Goal: Check status: Check status

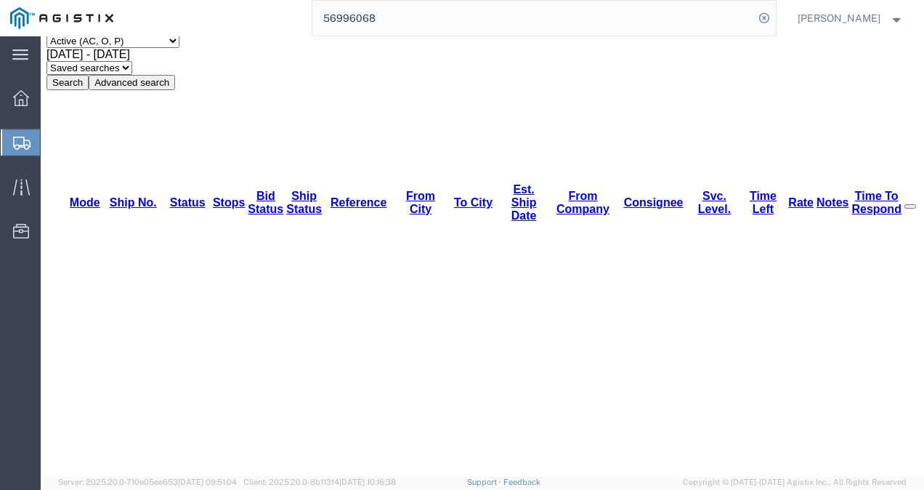
click at [548, 22] on input "56996068" at bounding box center [533, 18] width 442 height 35
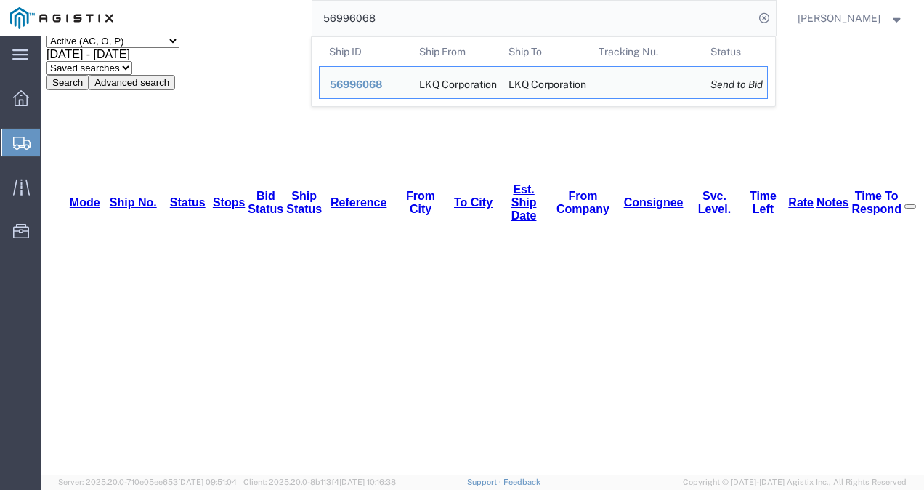
scroll to position [102, 0]
click at [548, 22] on input "56996068" at bounding box center [533, 18] width 442 height 35
paste input "782157"
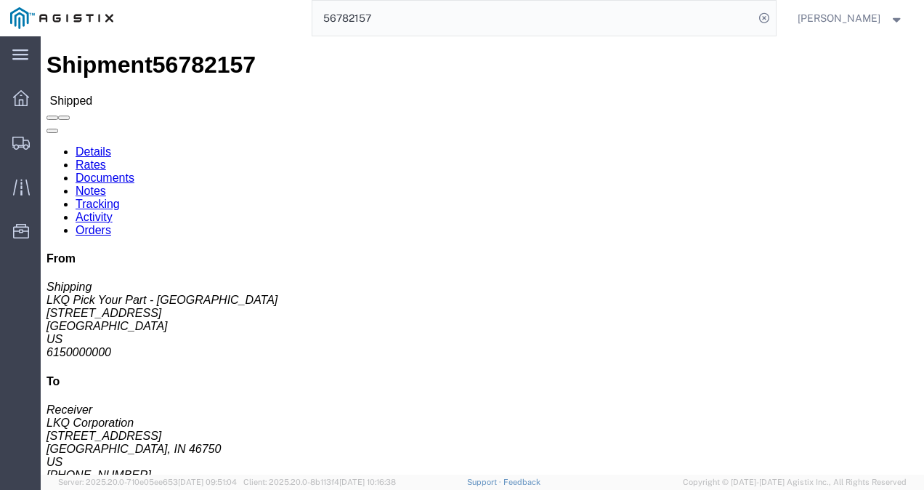
click div "Shipment Detail Ship From LKQ Pick Your Part - [GEOGRAPHIC_DATA] (Shipping) 123…"
click h4 "Routing & Vehicle Information"
drag, startPoint x: 414, startPoint y: 231, endPoint x: 416, endPoint y: 241, distance: 10.4
click div "Ship From LKQ Pick Your Part - [GEOGRAPHIC_DATA] (Shipping) 1235 [STREET_ADDRES…"
click div "Shipment Detail Ship From LKQ Pick Your Part - [GEOGRAPHIC_DATA] (Shipping) 123…"
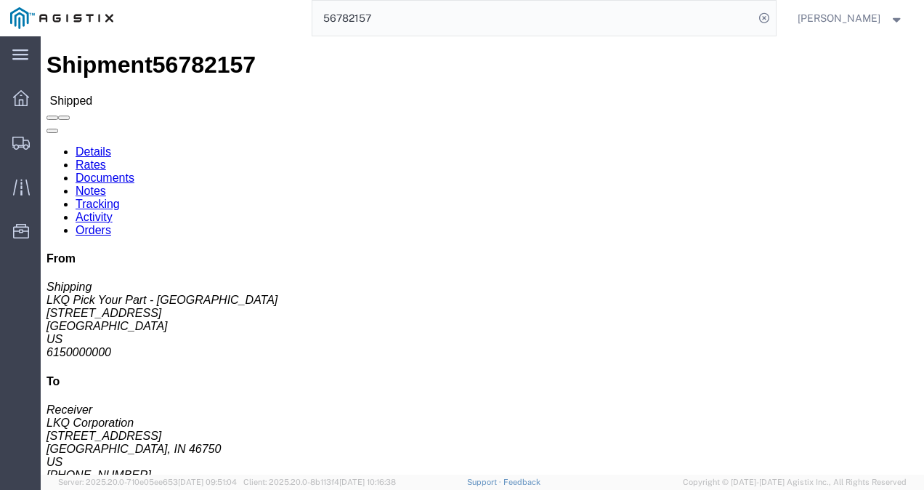
click div "Shipment Detail Ship From LKQ Pick Your Part - [GEOGRAPHIC_DATA] (Shipping) 123…"
click at [401, 10] on input "56782157" at bounding box center [533, 18] width 442 height 35
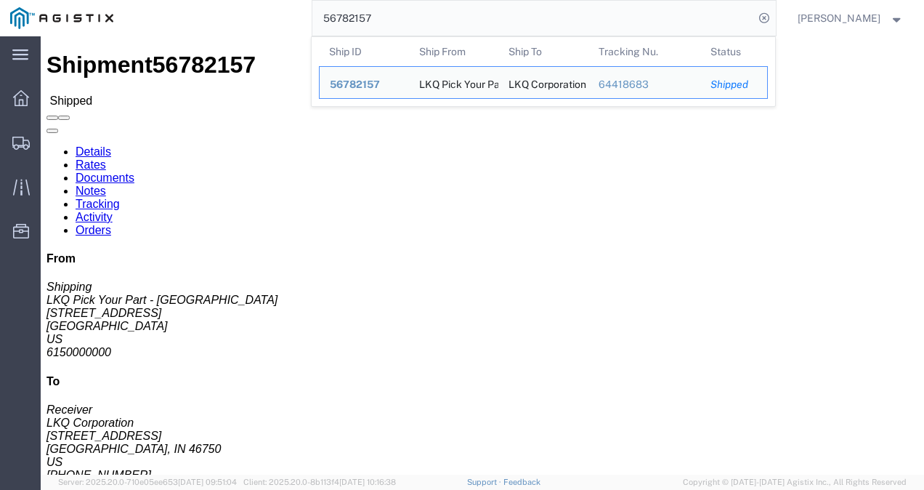
click at [401, 10] on input "56782157" at bounding box center [533, 18] width 442 height 35
paste input "979450"
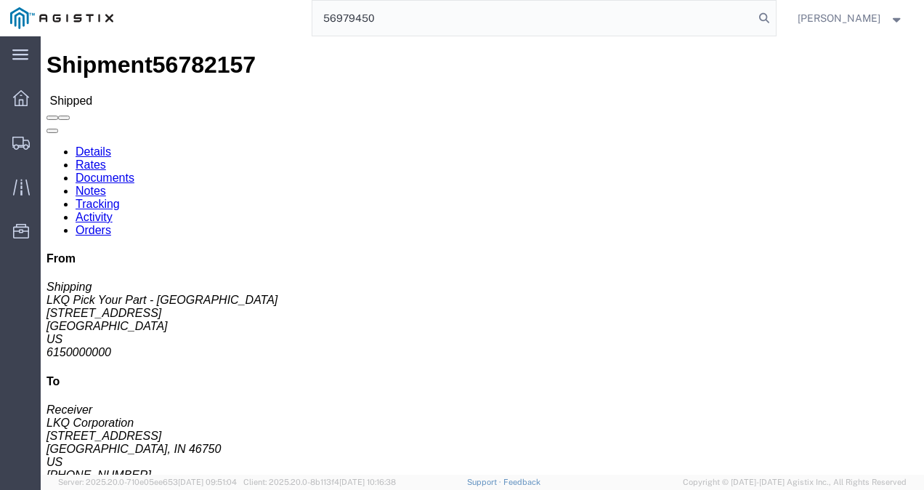
type input "56979450"
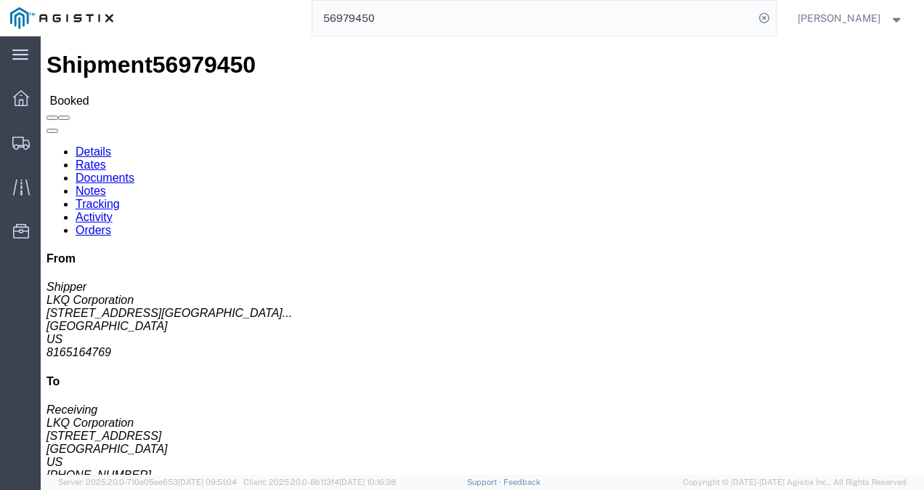
drag, startPoint x: 445, startPoint y: 285, endPoint x: 615, endPoint y: 240, distance: 176.6
click div "Leg 1 - Truckload Vehicle 1: Standard Dry Van (53 Feet) Number of trucks: 1"
drag, startPoint x: 556, startPoint y: 208, endPoint x: 493, endPoint y: 412, distance: 213.9
click div "Ship From LKQ Corporation (Shipper) 3021 [STREET_ADDRESS] 8165164769 Ship To LK…"
click div "Leg 1 - Truckload Vehicle 1: Standard Dry Van (53 Feet) Number of trucks: 1"
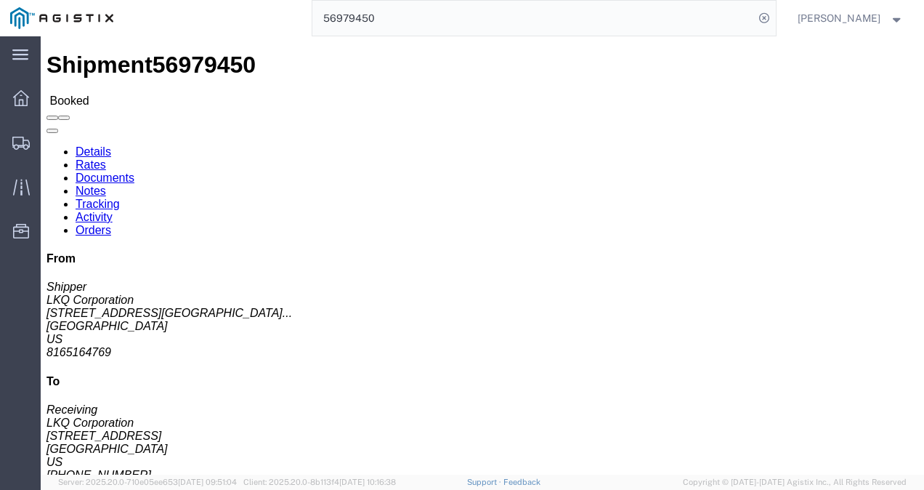
click h4 "Routing & Vehicle Information"
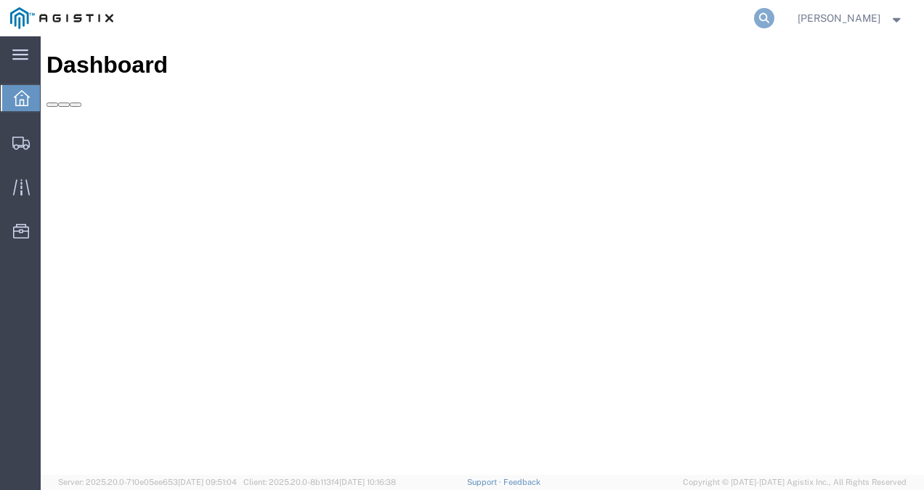
click at [774, 20] on icon at bounding box center [764, 18] width 20 height 20
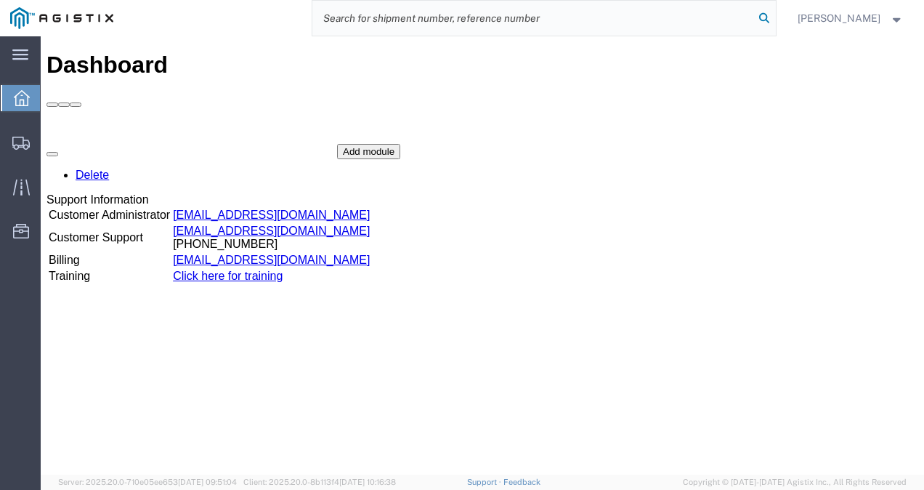
paste input "56996068"
type input "56996068"
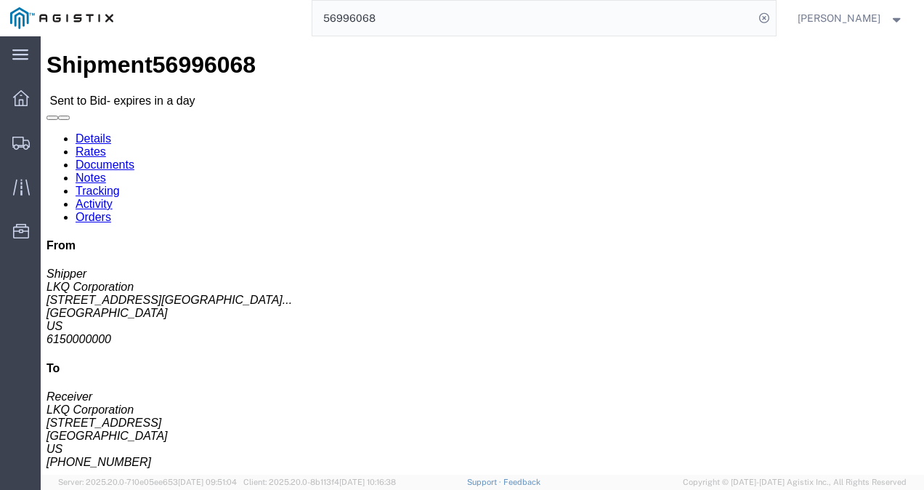
click h4 "Routing & Vehicle Information"
drag, startPoint x: 535, startPoint y: 203, endPoint x: 883, endPoint y: 193, distance: 347.4
click div "Ship From LKQ Corporation (Shipper) 3021 24550 West 43rd Street Suite 100 Shawn…"
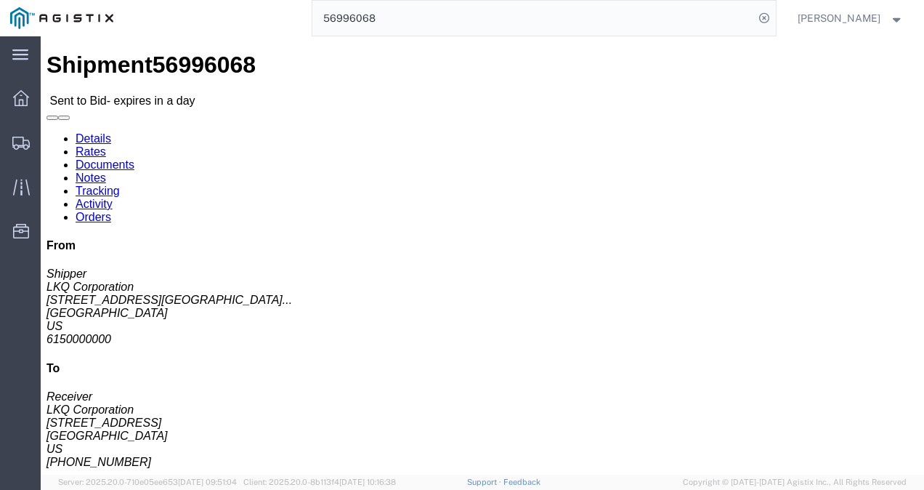
drag, startPoint x: 431, startPoint y: 235, endPoint x: 473, endPoint y: 402, distance: 171.6
click div "Ship From LKQ Corporation (Shipper) 3021 24550 West 43rd Street Suite 100 Shawn…"
